Goal: Complete application form

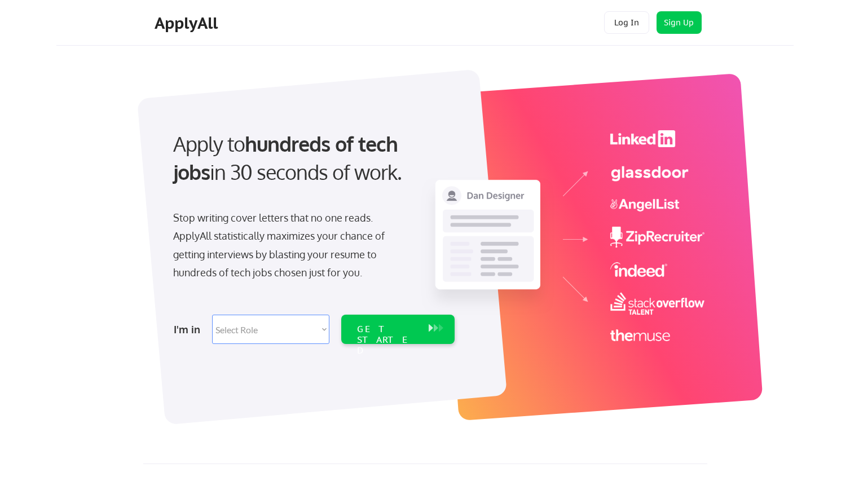
click at [267, 330] on select "Select Role Software Engineering Product Management Customer Success Sales UI/U…" at bounding box center [270, 329] width 117 height 29
select select ""marketing___comms""
click at [212, 315] on select "Select Role Software Engineering Product Management Customer Success Sales UI/U…" at bounding box center [270, 329] width 117 height 29
select select ""marketing___comms""
click at [401, 329] on div "GET STARTED" at bounding box center [387, 340] width 60 height 33
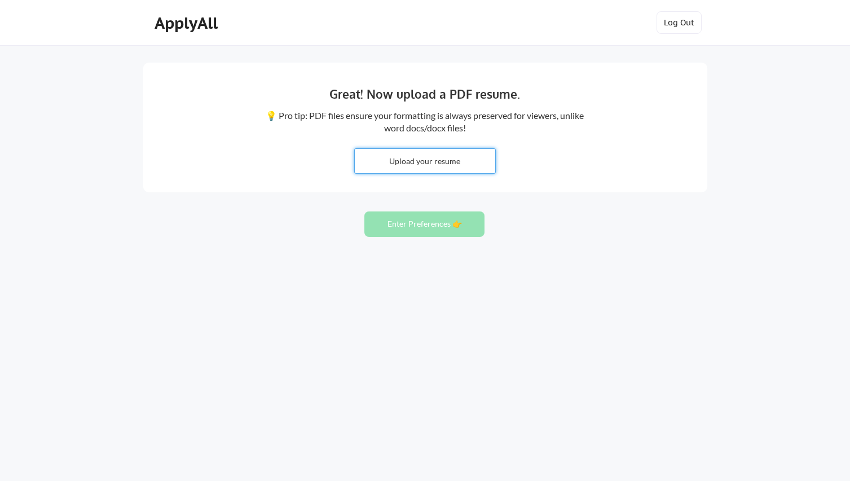
click at [425, 173] on input "file" at bounding box center [425, 161] width 140 height 24
type input "C:\fakepath\GSB-RESUME-25.pdf"
click at [430, 226] on button "Enter Preferences 👉" at bounding box center [424, 223] width 120 height 25
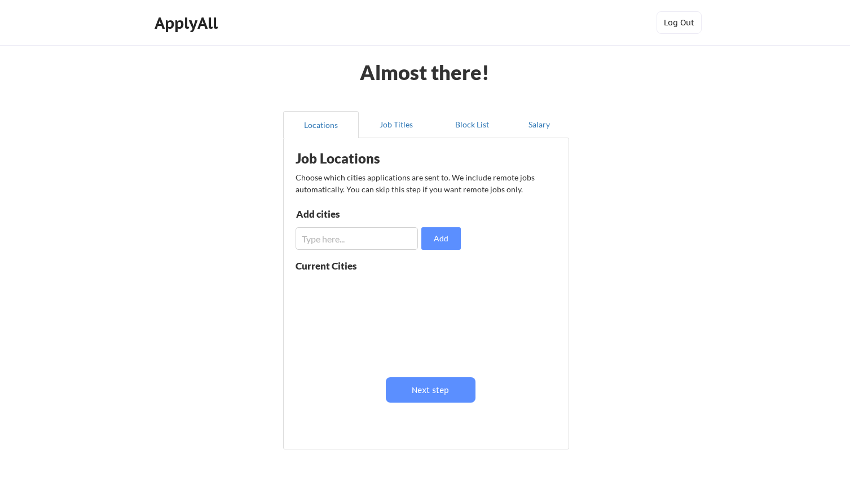
click at [332, 244] on input "input" at bounding box center [356, 238] width 122 height 23
click at [425, 391] on button "Next step" at bounding box center [431, 389] width 90 height 25
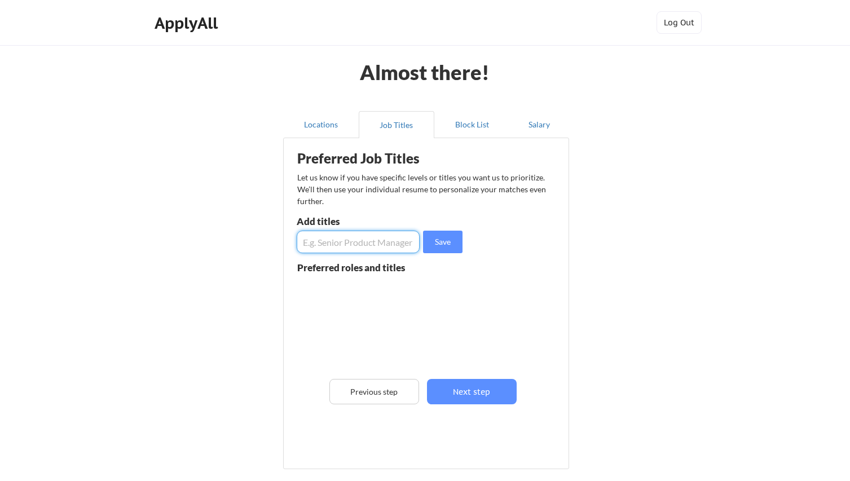
click at [342, 242] on input "input" at bounding box center [358, 242] width 123 height 23
type input "marketing, sr. marketing manager, director of marketing, brand and communicatio…"
click at [435, 241] on button "Save" at bounding box center [442, 242] width 39 height 23
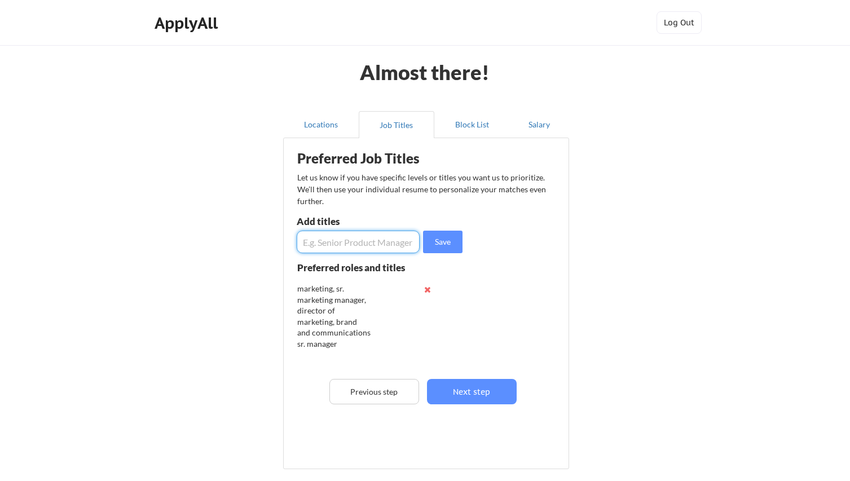
click at [397, 244] on input "input" at bounding box center [358, 242] width 123 height 23
type input "email marketing manager"
click at [442, 241] on button "Save" at bounding box center [442, 242] width 39 height 23
click at [427, 290] on button at bounding box center [427, 289] width 8 height 8
click at [378, 247] on input "input" at bounding box center [358, 242] width 123 height 23
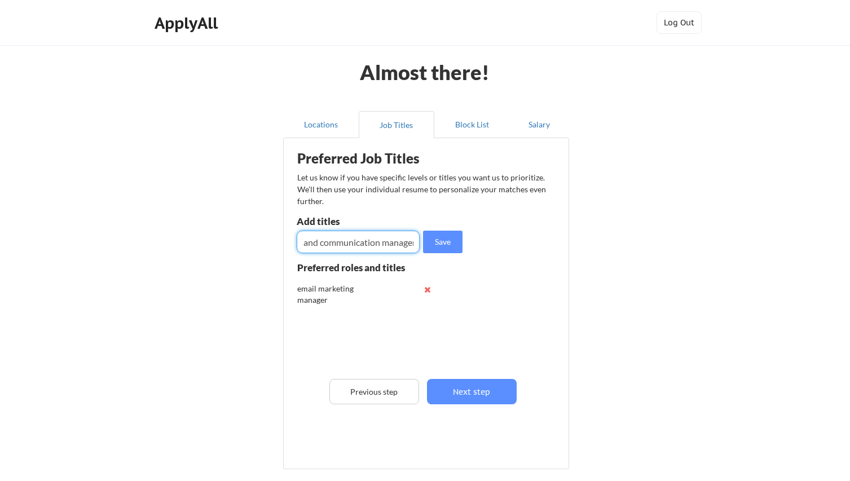
scroll to position [0, 38]
type input "sr. brand and communication manager"
click at [433, 243] on button "Save" at bounding box center [442, 242] width 39 height 23
click at [372, 242] on input "input" at bounding box center [358, 242] width 123 height 23
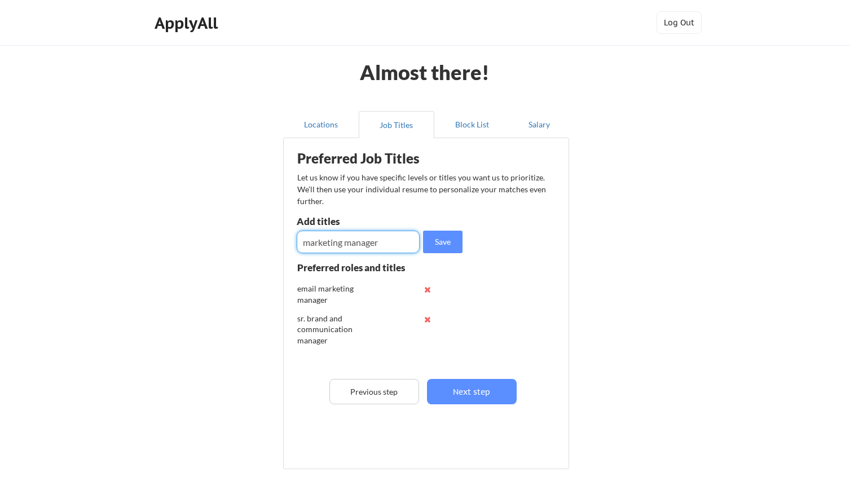
click at [302, 244] on input "input" at bounding box center [358, 242] width 123 height 23
type input "sr. marketing manager"
click at [448, 238] on button "Save" at bounding box center [442, 242] width 39 height 23
click at [359, 244] on input "input" at bounding box center [358, 242] width 123 height 23
type input "director of marketing"
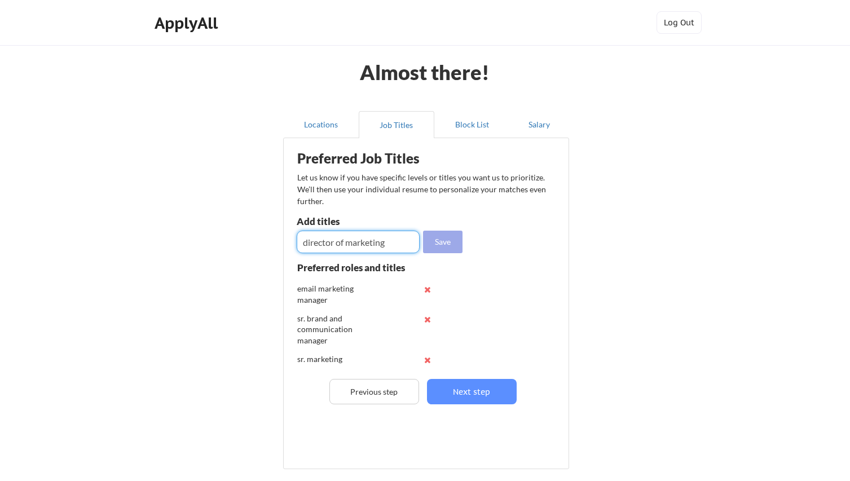
click at [443, 239] on button "Save" at bounding box center [442, 242] width 39 height 23
click at [333, 244] on input "input" at bounding box center [358, 242] width 123 height 23
type input "product marketing manager"
click at [442, 231] on button "Save" at bounding box center [442, 242] width 39 height 23
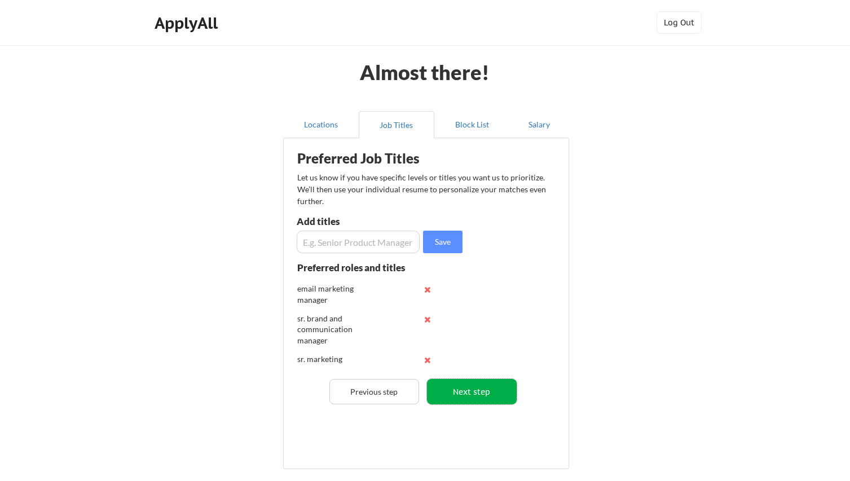
click at [460, 393] on button "Next step" at bounding box center [472, 391] width 90 height 25
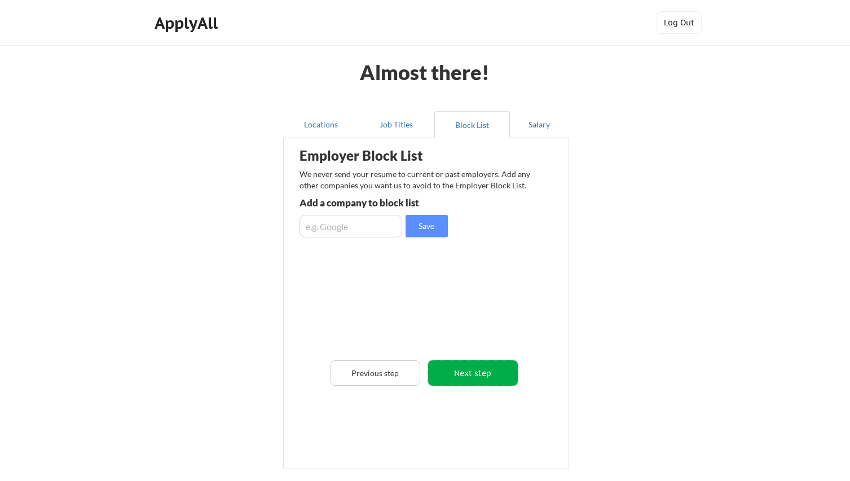
click at [476, 370] on button "Next step" at bounding box center [473, 372] width 90 height 25
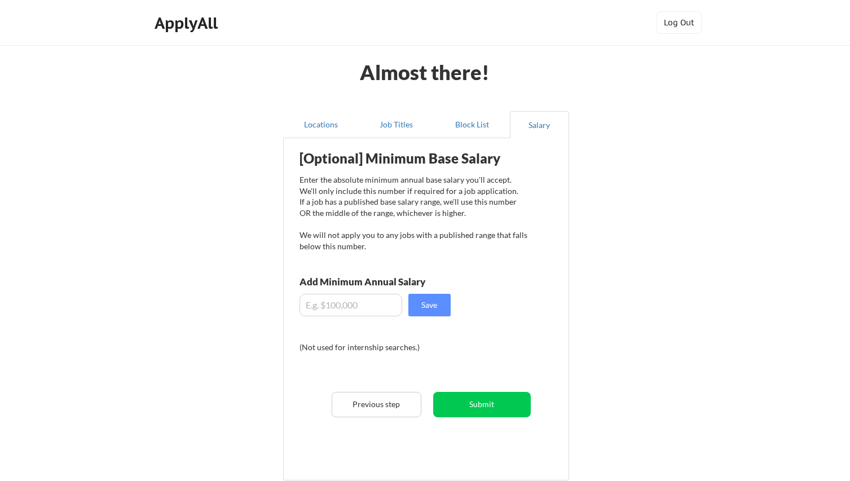
click at [350, 307] on input "input" at bounding box center [350, 305] width 103 height 23
click at [326, 308] on input "input" at bounding box center [350, 305] width 103 height 23
type input "$5"
click at [311, 338] on div "[Optional] Minimum Base Salary Enter the absolute minimum annual base salary yo…" at bounding box center [428, 305] width 278 height 322
click at [305, 306] on input "input" at bounding box center [350, 305] width 103 height 23
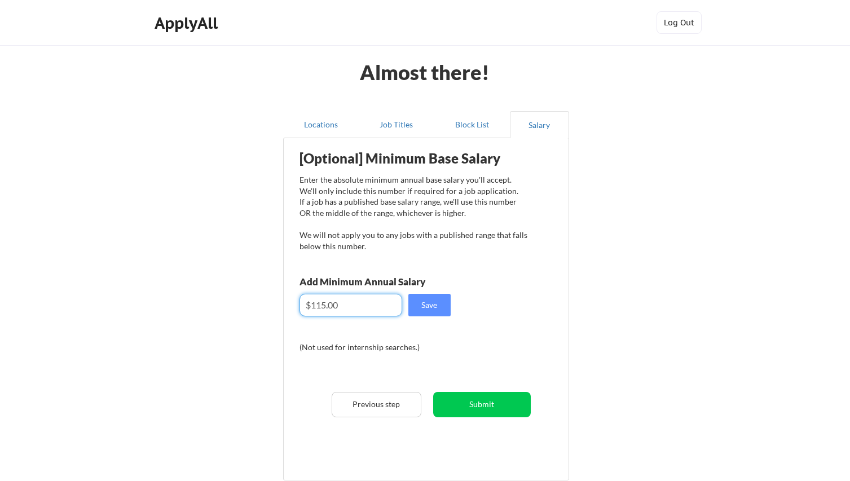
drag, startPoint x: 350, startPoint y: 306, endPoint x: 231, endPoint y: 301, distance: 119.1
click at [231, 301] on div "Almost there! Locations Job Titles Block List Salary Employer Block List We nev…" at bounding box center [425, 292] width 850 height 584
click at [465, 348] on div "[Optional] Minimum Base Salary Enter the absolute minimum annual base salary yo…" at bounding box center [428, 305] width 278 height 322
click at [359, 303] on input "input" at bounding box center [350, 305] width 103 height 23
click at [351, 304] on input "input" at bounding box center [350, 305] width 103 height 23
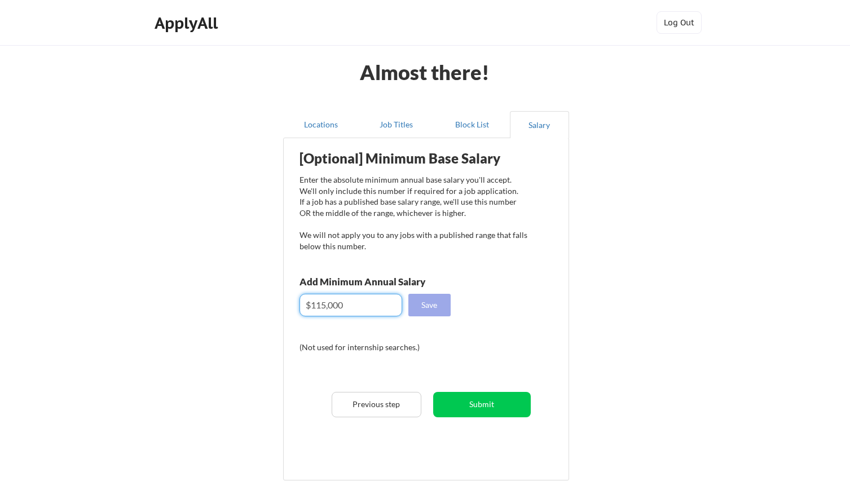
type input "$115,000"
click at [430, 306] on button "Save" at bounding box center [429, 305] width 42 height 23
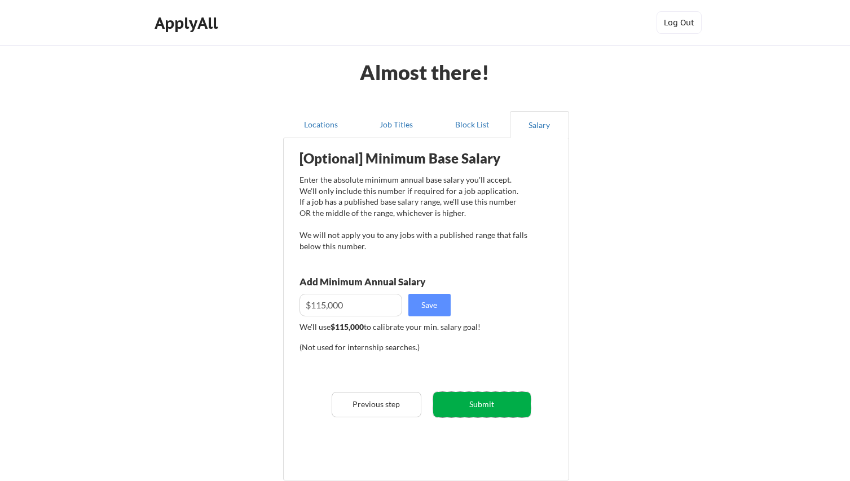
click at [476, 404] on button "Submit" at bounding box center [482, 404] width 98 height 25
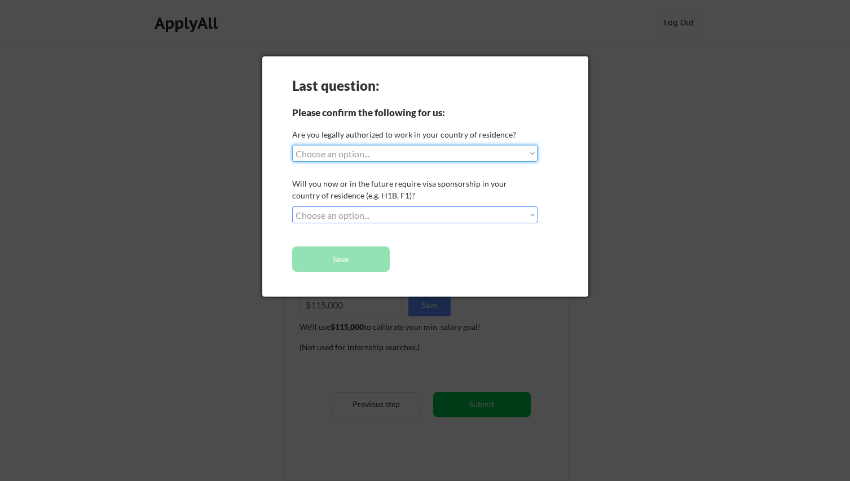
click at [366, 152] on select "Choose an option... Yes, I am a [DEMOGRAPHIC_DATA] Citizen Yes, I am a [DEMOGRA…" at bounding box center [414, 153] width 245 height 17
select select ""yes__i_am_a_[DEMOGRAPHIC_DATA]""
click at [292, 145] on select "Choose an option... Yes, I am a [DEMOGRAPHIC_DATA] Citizen Yes, I am a [DEMOGRA…" at bounding box center [414, 153] width 245 height 17
click at [379, 209] on select "Choose an option... No, I will not need sponsorship Yes, I will need sponsorship" at bounding box center [414, 214] width 245 height 17
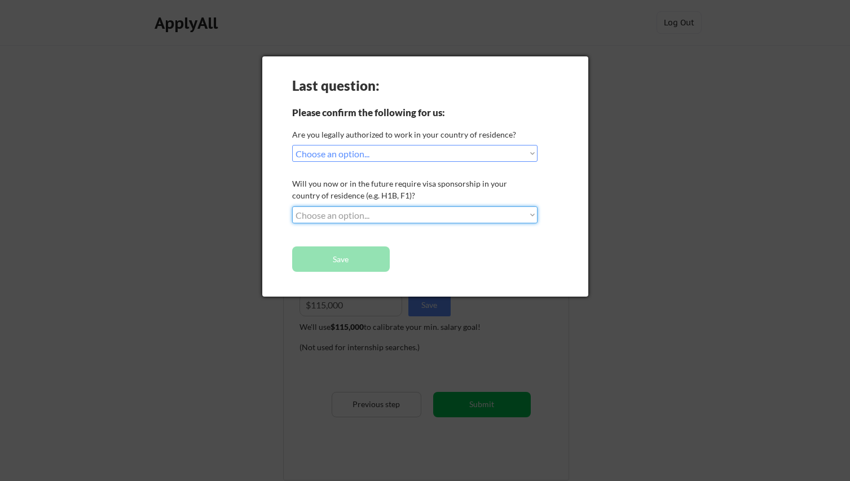
select select ""no__i_will_not_need_sponsorship""
click at [292, 206] on select "Choose an option... No, I will not need sponsorship Yes, I will need sponsorship" at bounding box center [414, 214] width 245 height 17
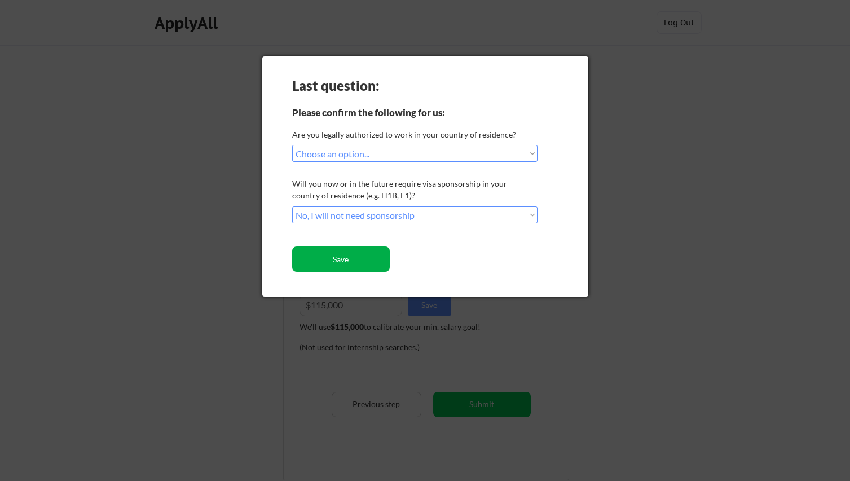
click at [364, 259] on button "Save" at bounding box center [341, 258] width 98 height 25
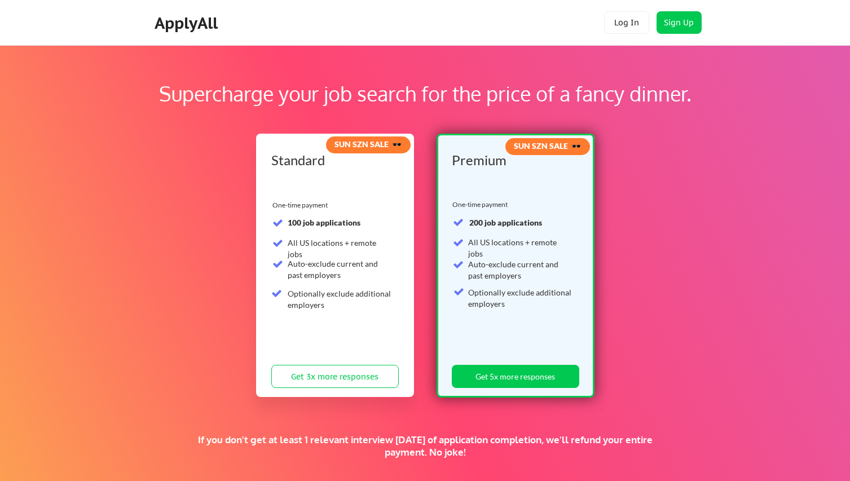
click at [342, 259] on div "Auto-exclude current and past employers" at bounding box center [340, 269] width 104 height 22
